Goal: Task Accomplishment & Management: Manage account settings

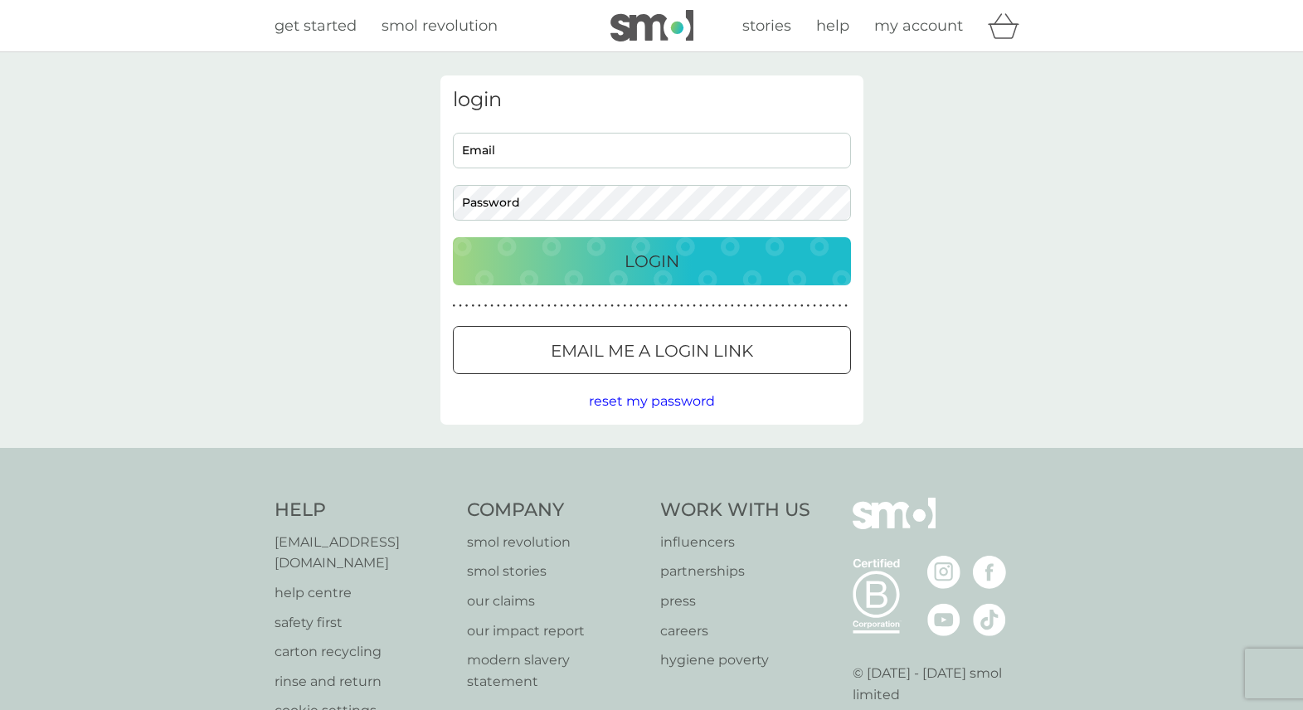
type input "[PERSON_NAME][EMAIL_ADDRESS][DOMAIN_NAME]"
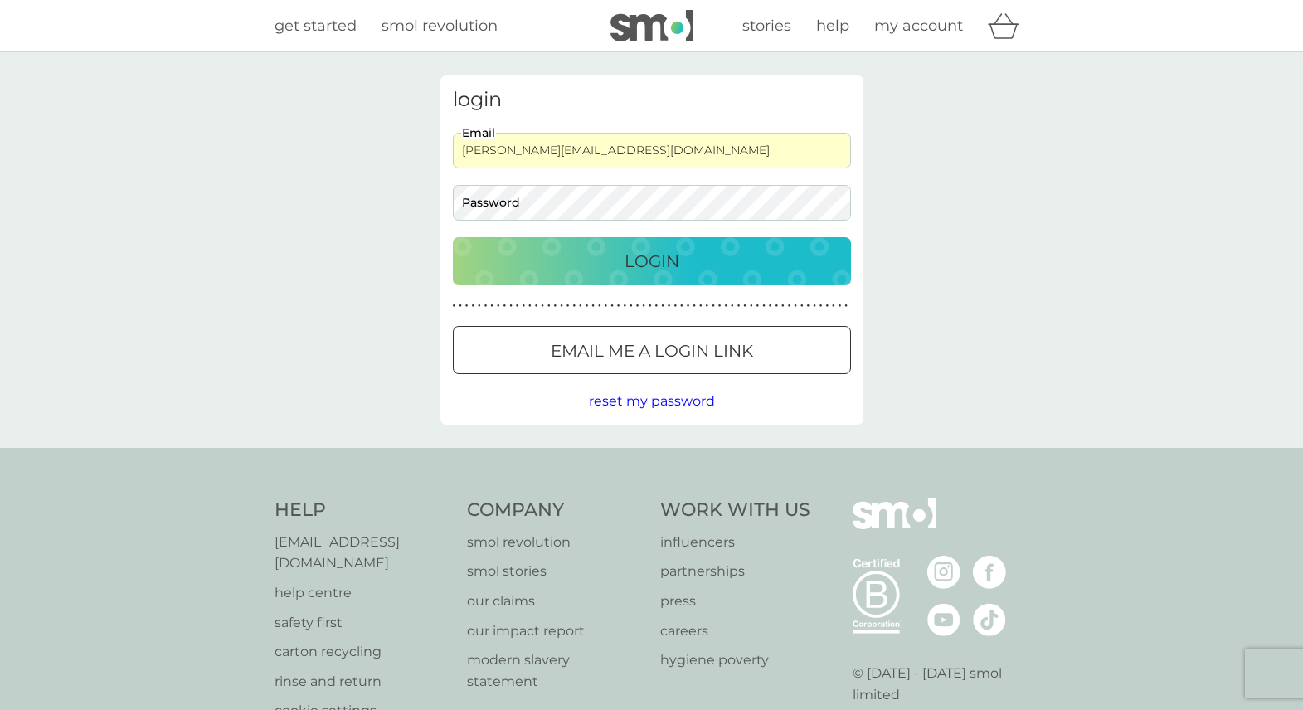
click at [541, 148] on input "[PERSON_NAME][EMAIL_ADDRESS][DOMAIN_NAME]" at bounding box center [652, 151] width 398 height 36
click at [908, 299] on div "login [PERSON_NAME][EMAIL_ADDRESS][DOMAIN_NAME] Email Password Login ● ● ● ● ● …" at bounding box center [651, 250] width 1303 height 396
click at [803, 265] on div "Login" at bounding box center [651, 261] width 365 height 27
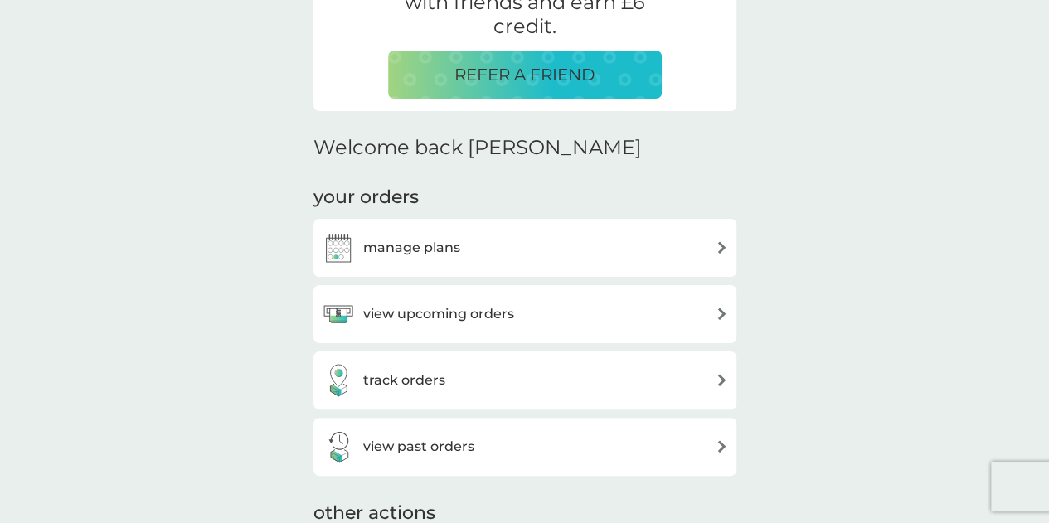
scroll to position [435, 0]
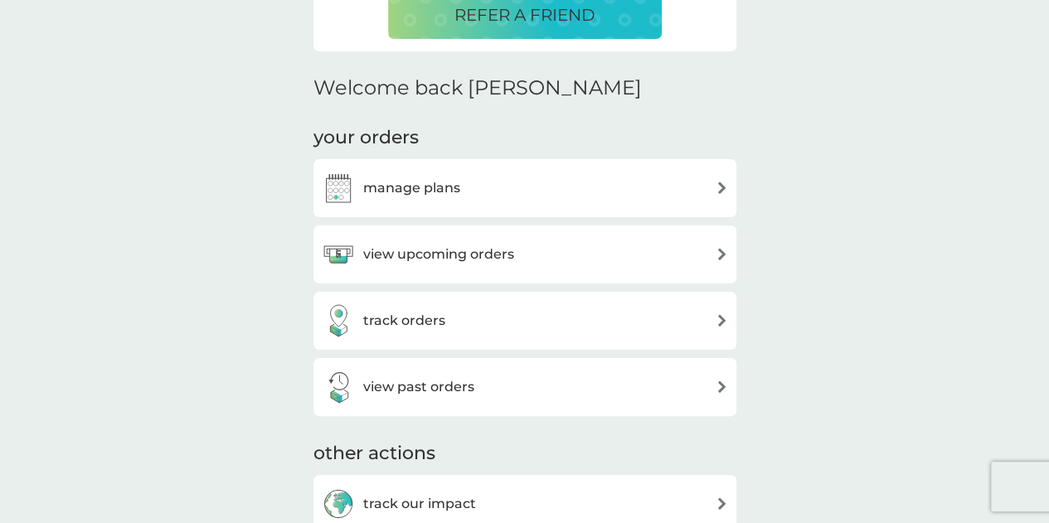
click at [645, 253] on div "view upcoming orders" at bounding box center [525, 254] width 406 height 33
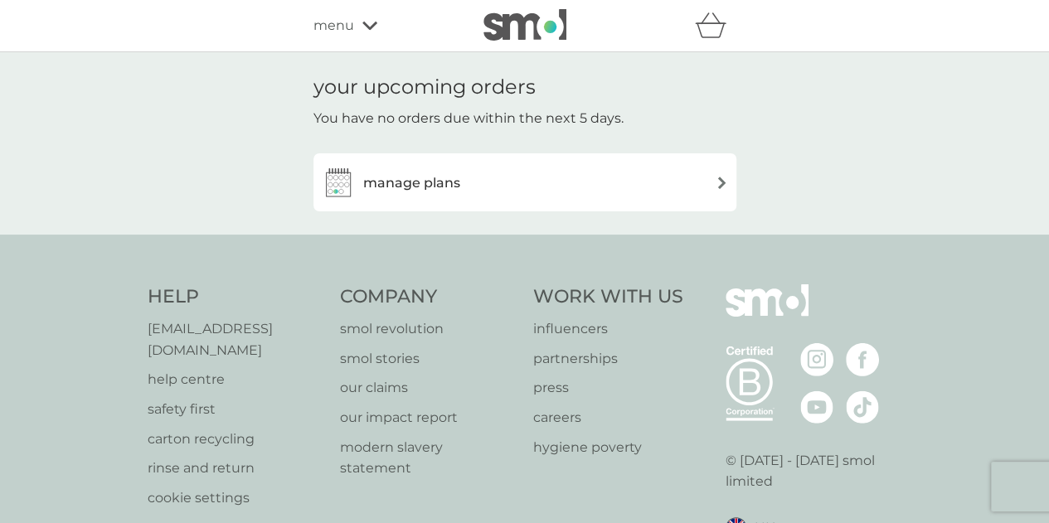
click at [589, 179] on div "manage plans" at bounding box center [525, 182] width 406 height 33
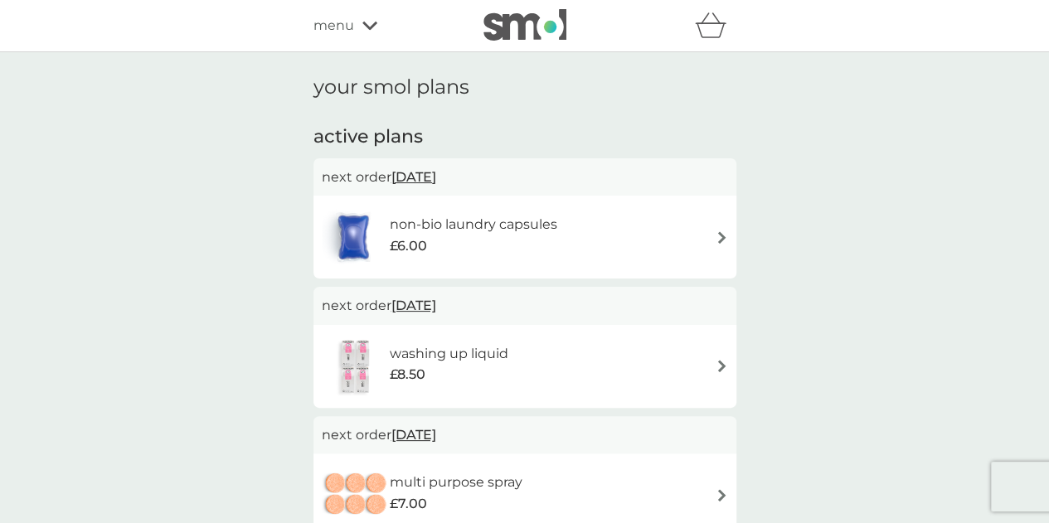
click at [436, 304] on span "[DATE]" at bounding box center [414, 305] width 45 height 32
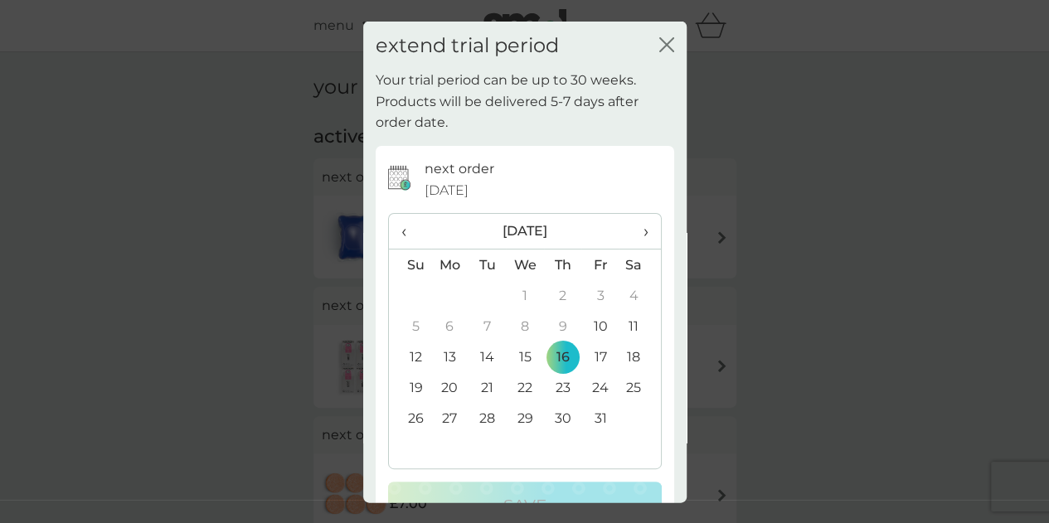
click at [667, 42] on icon "close" at bounding box center [670, 43] width 7 height 13
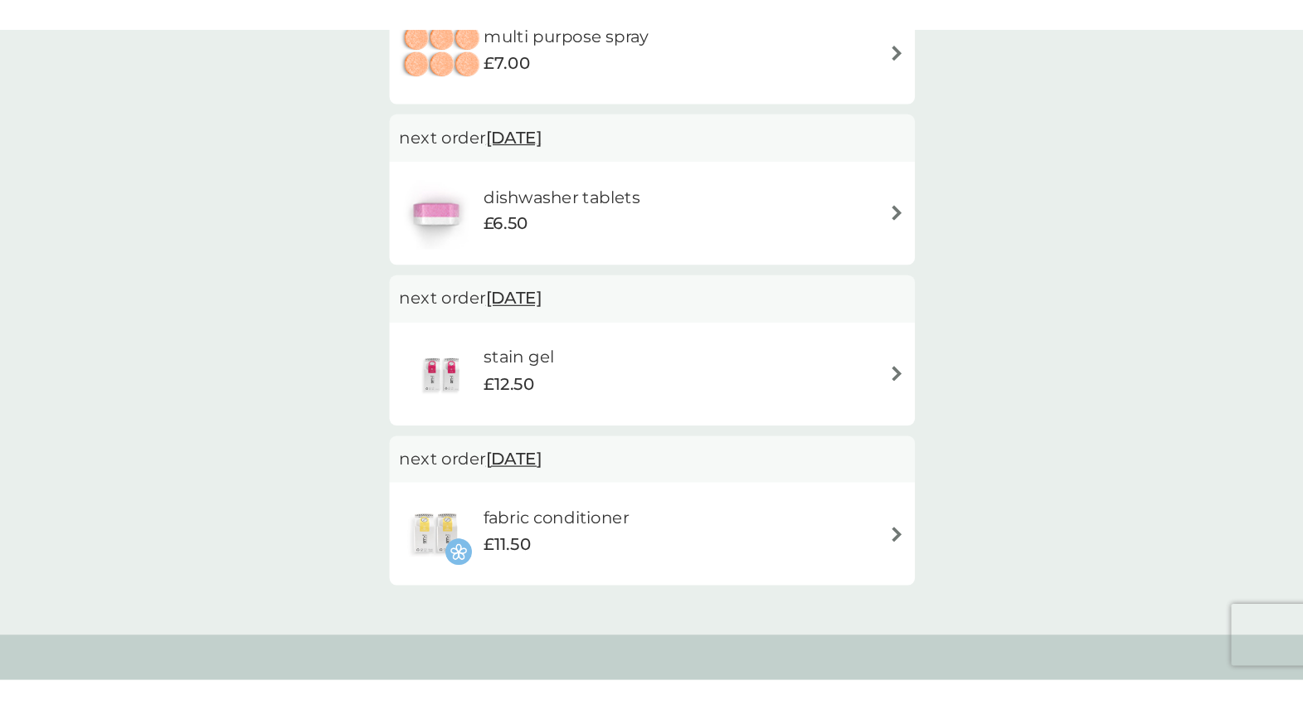
scroll to position [477, 0]
